Goal: Check status: Check status

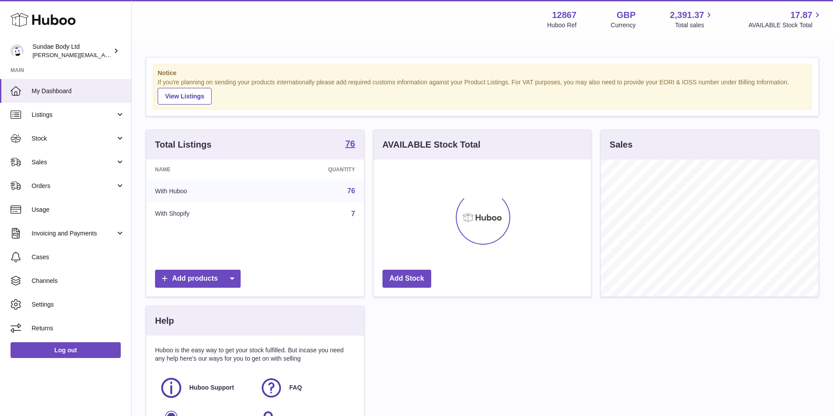
scroll to position [137, 217]
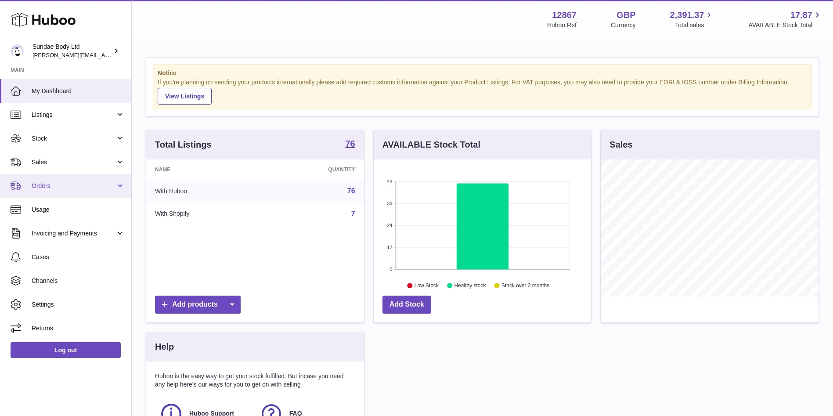
click at [41, 184] on span "Orders" at bounding box center [74, 186] width 84 height 8
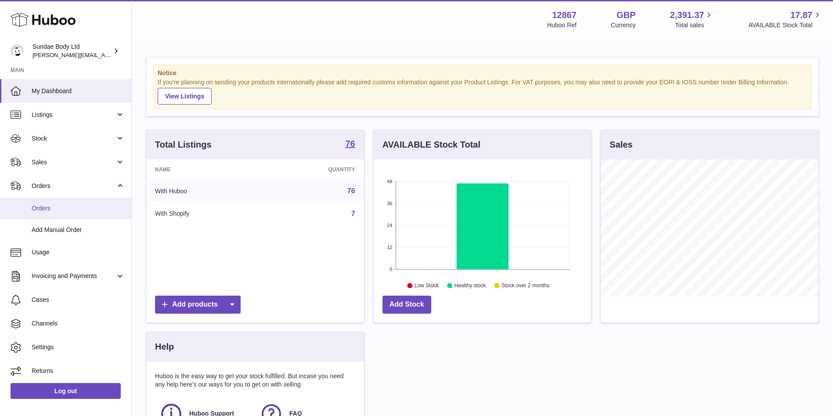
click at [44, 204] on span "Orders" at bounding box center [78, 208] width 93 height 8
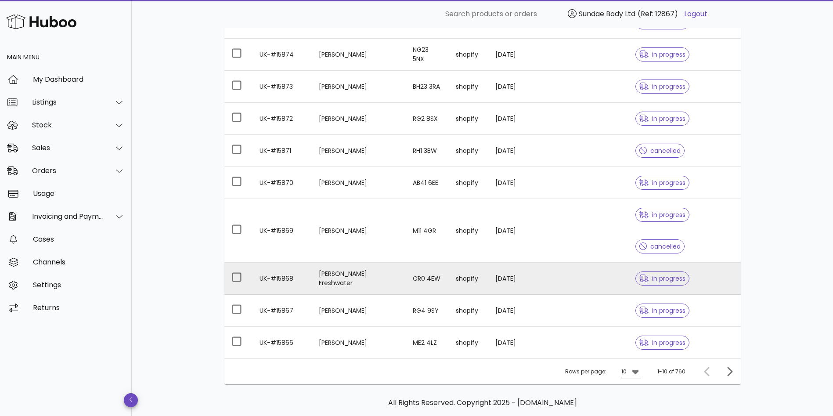
scroll to position [162, 0]
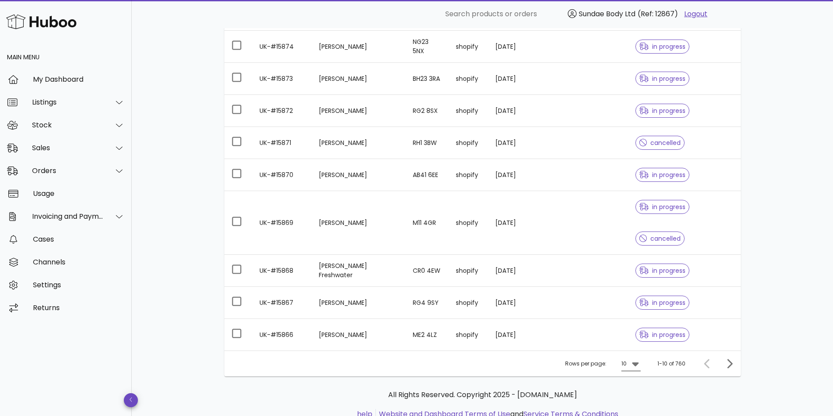
click at [638, 362] on icon at bounding box center [635, 364] width 7 height 4
click at [639, 380] on div "50" at bounding box center [634, 381] width 23 height 21
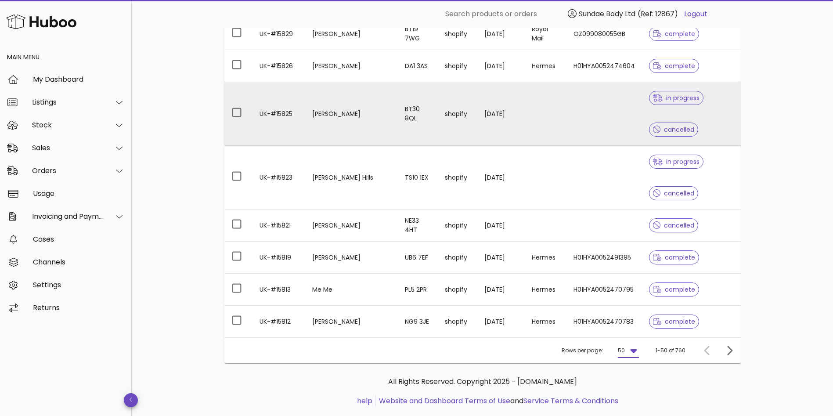
scroll to position [1602, 0]
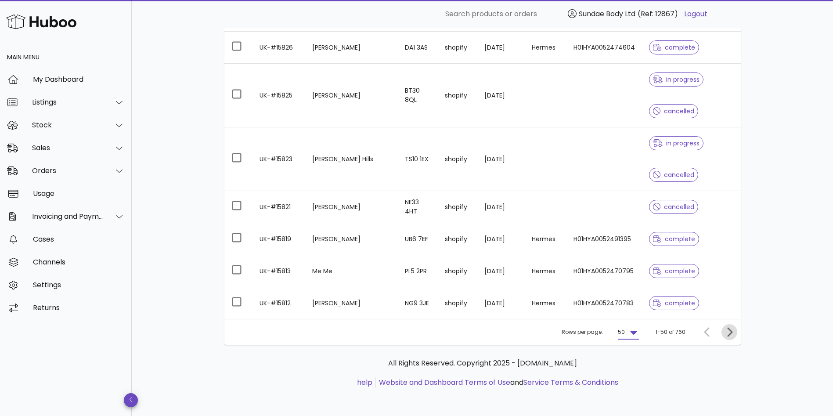
click at [728, 331] on icon "Next page" at bounding box center [729, 332] width 11 height 11
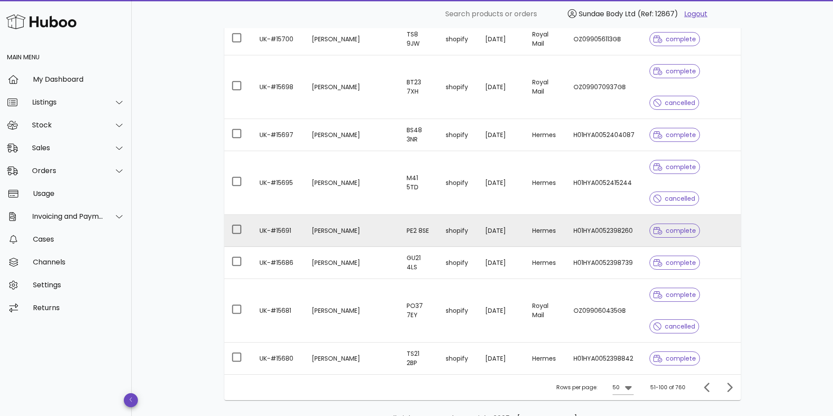
scroll to position [1855, 0]
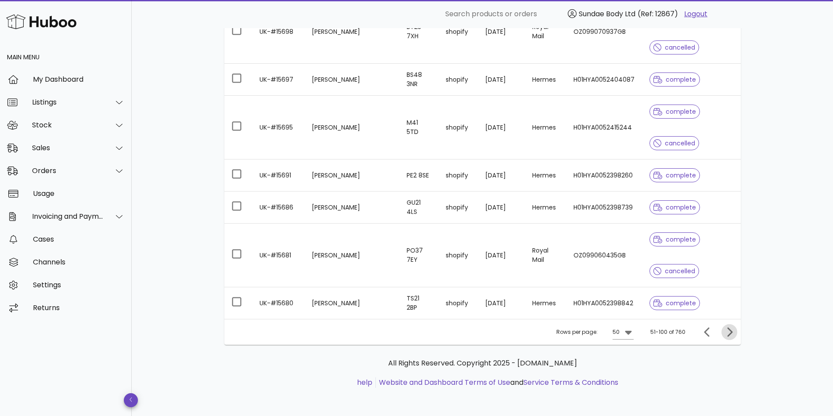
click at [725, 332] on icon "Next page" at bounding box center [729, 332] width 11 height 11
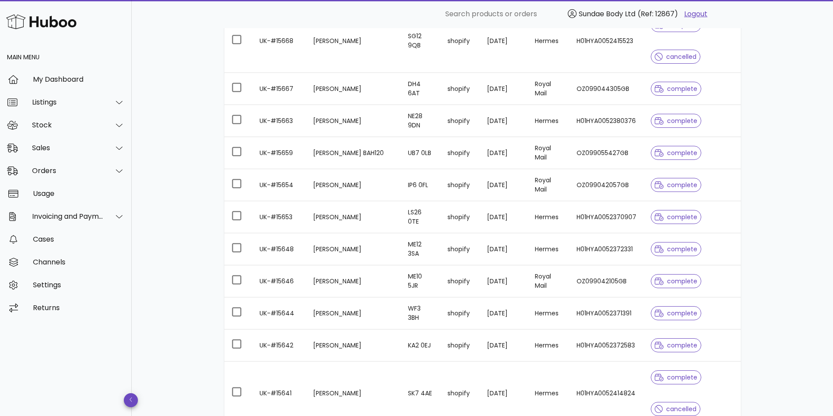
scroll to position [309, 0]
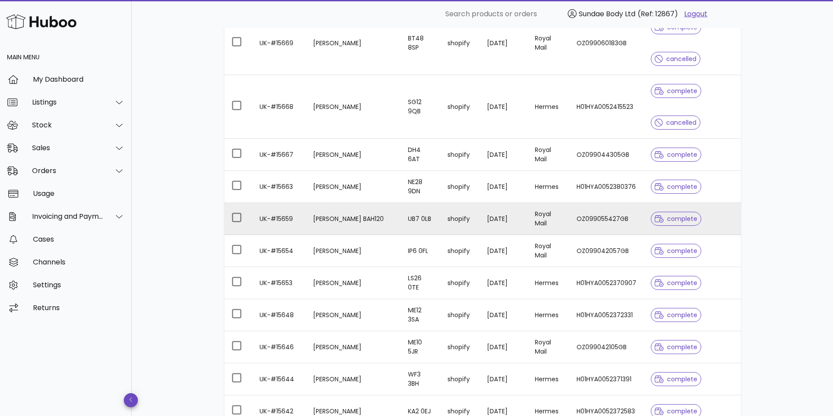
click at [363, 221] on td "[PERSON_NAME] BAH120" at bounding box center [353, 219] width 95 height 32
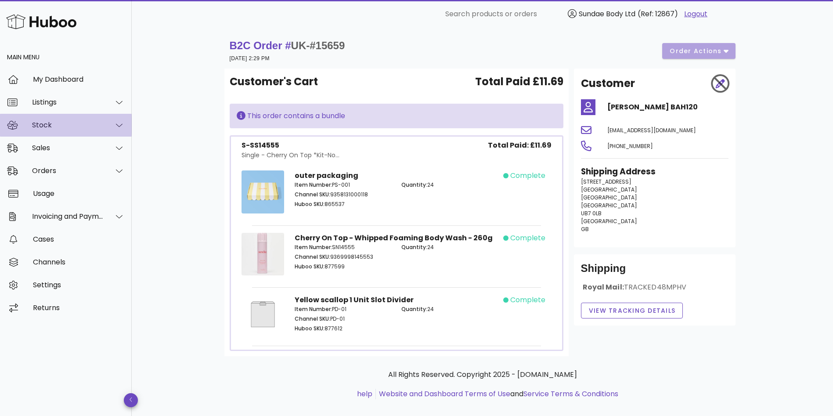
click at [57, 123] on div "Stock" at bounding box center [68, 125] width 72 height 8
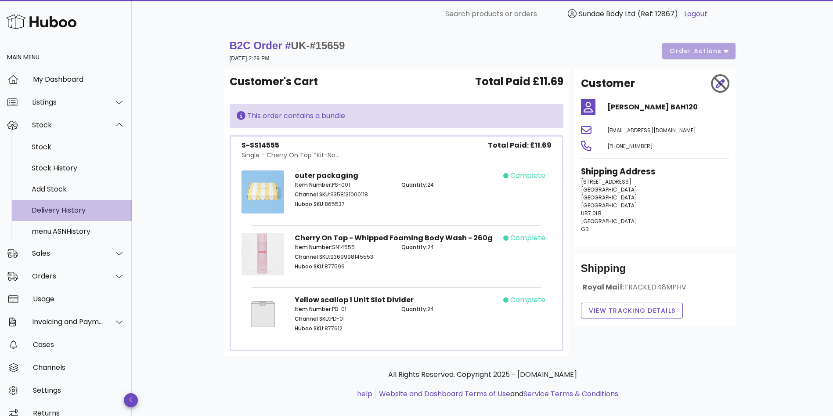
click at [47, 206] on div "Delivery History" at bounding box center [78, 210] width 93 height 8
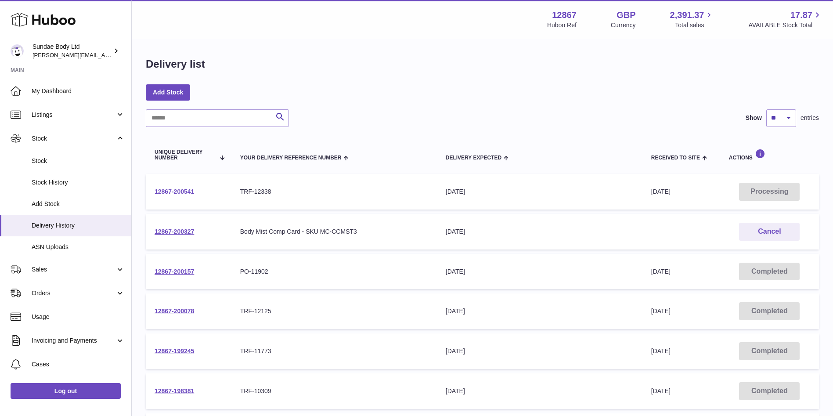
click at [173, 193] on link "12867-200541" at bounding box center [175, 191] width 40 height 7
